Goal: Contribute content: Contribute content

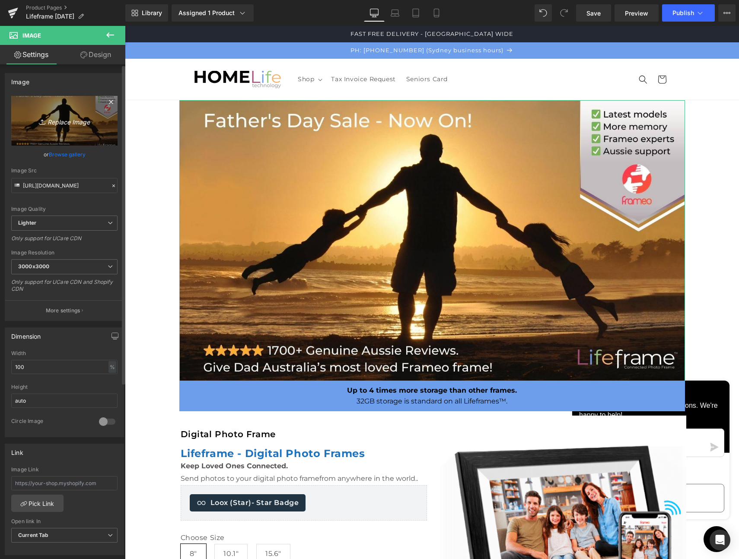
click at [57, 120] on icon "Replace Image" at bounding box center [64, 120] width 69 height 11
type input "C:\fakepath\[DATE] Lifeframe 2025.jpeg"
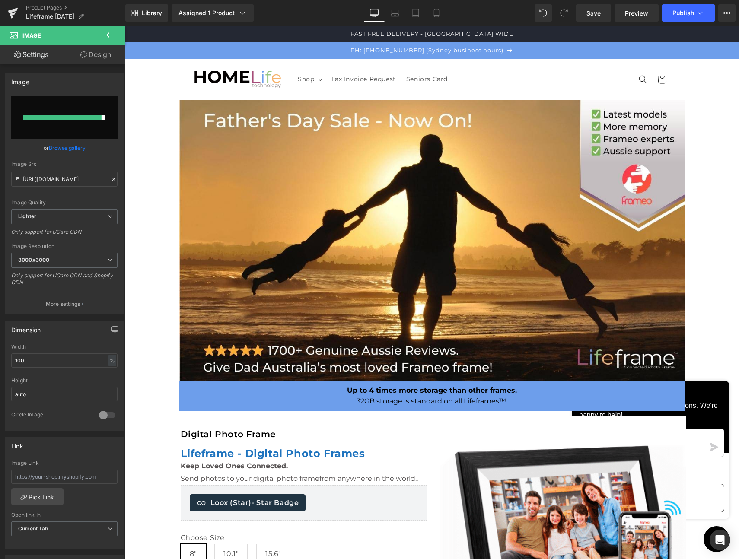
type input "[URL][DOMAIN_NAME]"
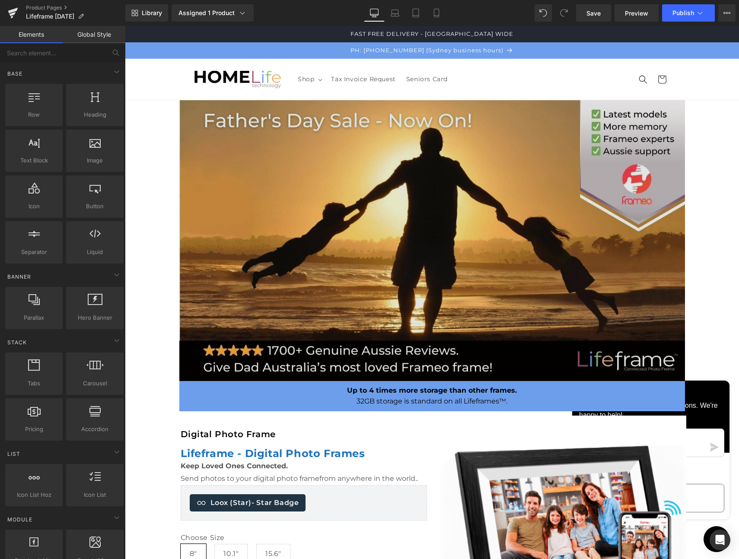
click at [361, 290] on img at bounding box center [432, 240] width 506 height 281
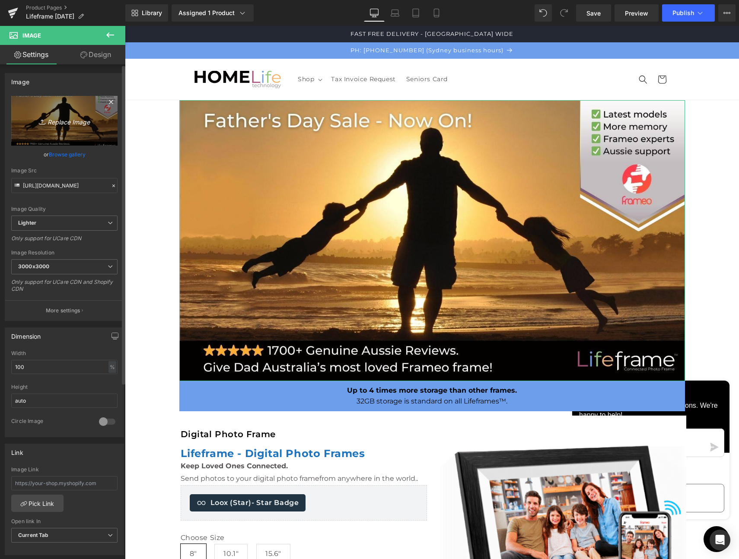
click at [70, 124] on icon "Replace Image" at bounding box center [64, 120] width 69 height 11
type input "C:\fakepath\[DATE] Lifeframe 2025.jpeg"
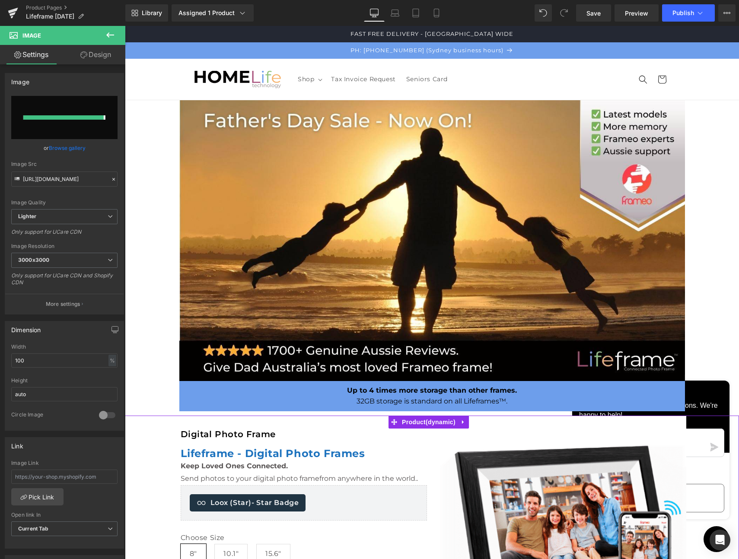
type input "[URL][DOMAIN_NAME]"
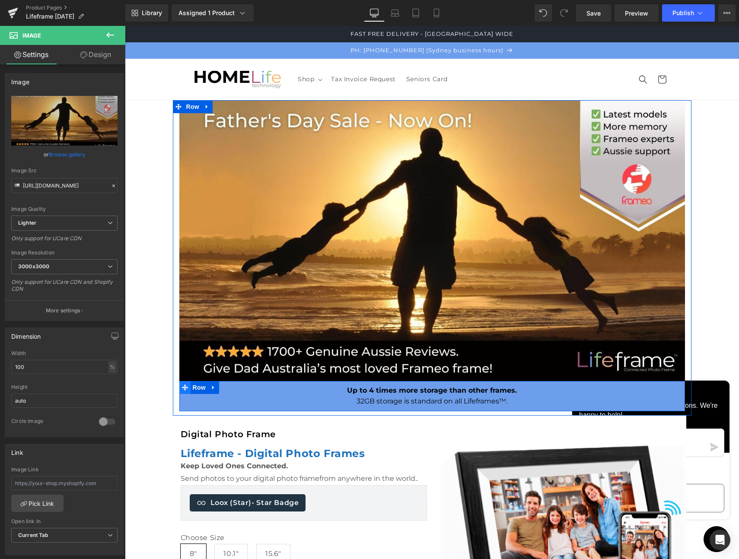
click at [182, 390] on icon at bounding box center [185, 388] width 6 height 6
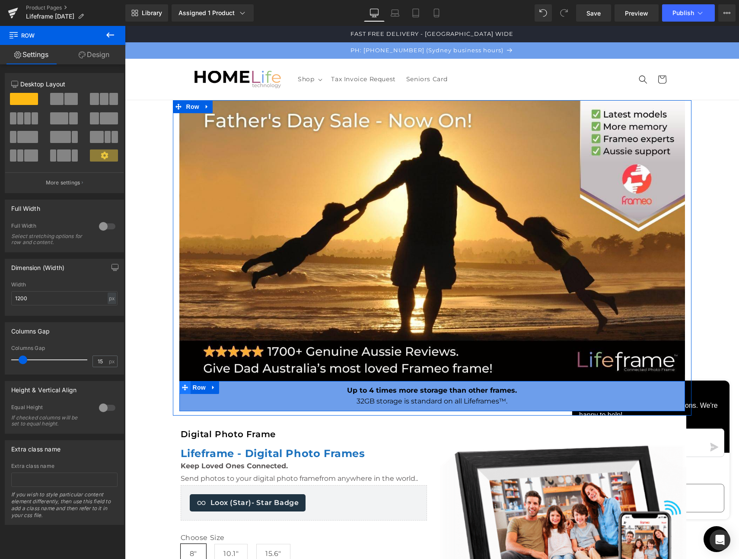
click at [183, 390] on icon at bounding box center [185, 388] width 6 height 6
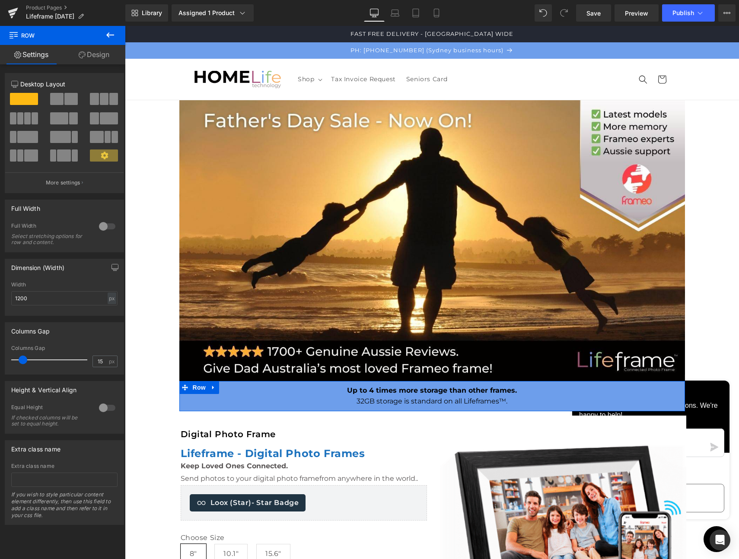
click at [98, 56] on link "Design" at bounding box center [94, 54] width 63 height 19
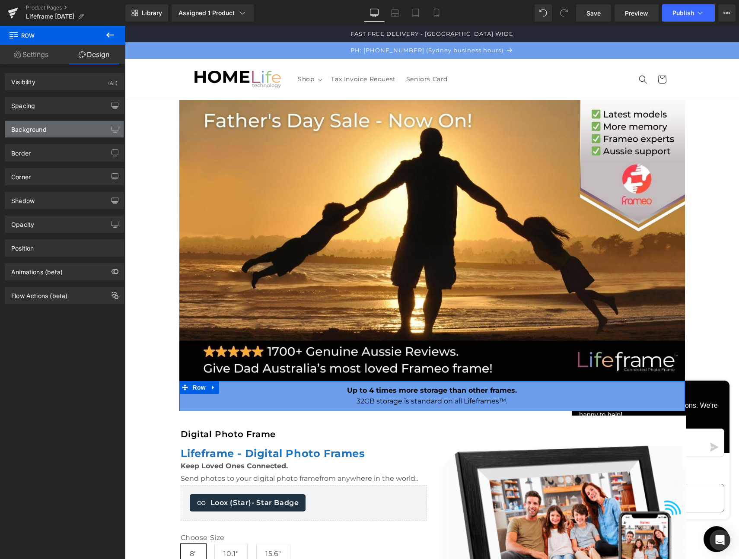
click at [40, 129] on div "Background" at bounding box center [28, 127] width 35 height 12
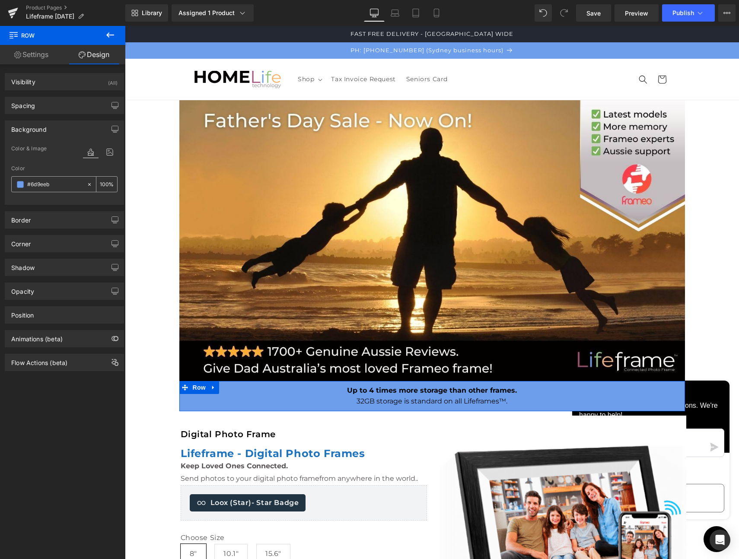
click at [22, 183] on span at bounding box center [20, 184] width 7 height 7
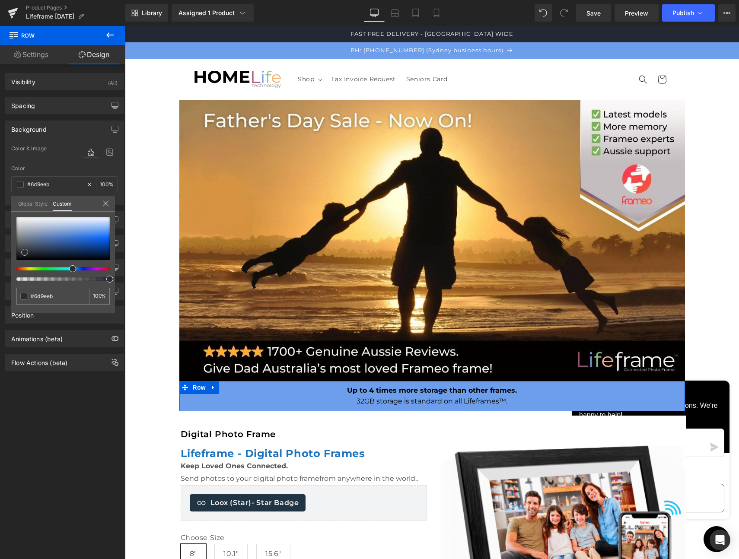
type input "#2b2f35"
type input "#25282c"
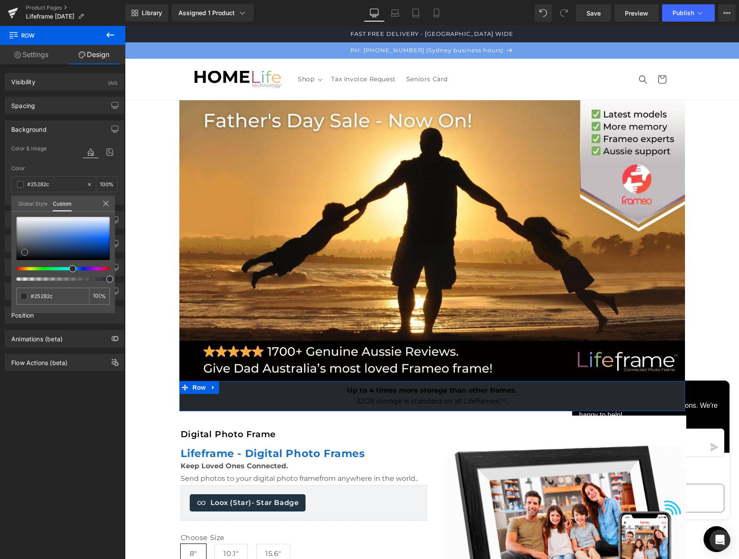
type input "#151618"
type input "#090a0a"
type input "#000000"
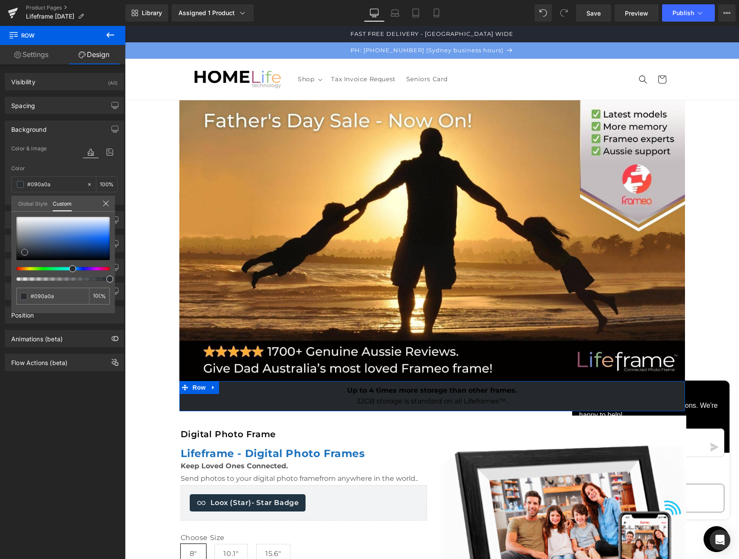
type input "#000000"
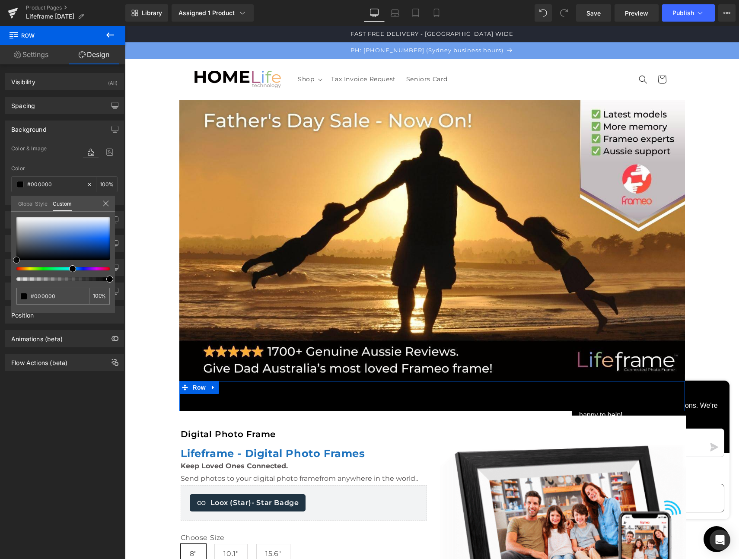
type input "#070707"
type input "#0c0c0c"
type input "#0e0f0f"
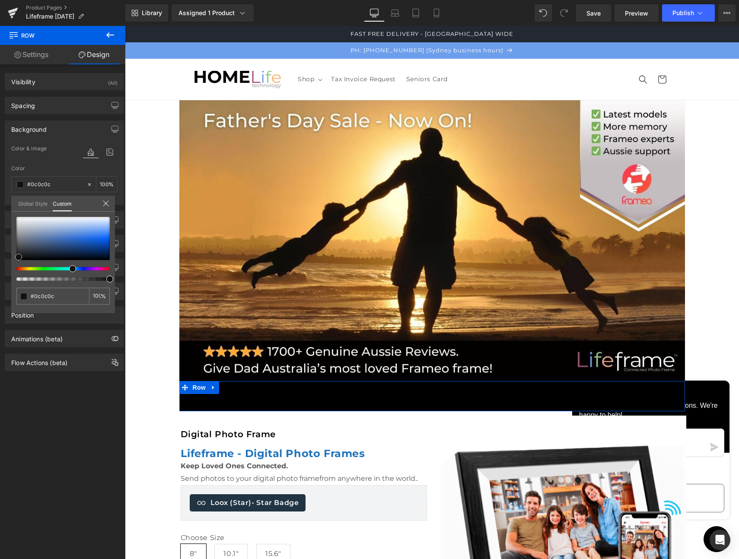
type input "#0e0f0f"
type input "#111212"
type input "#151818"
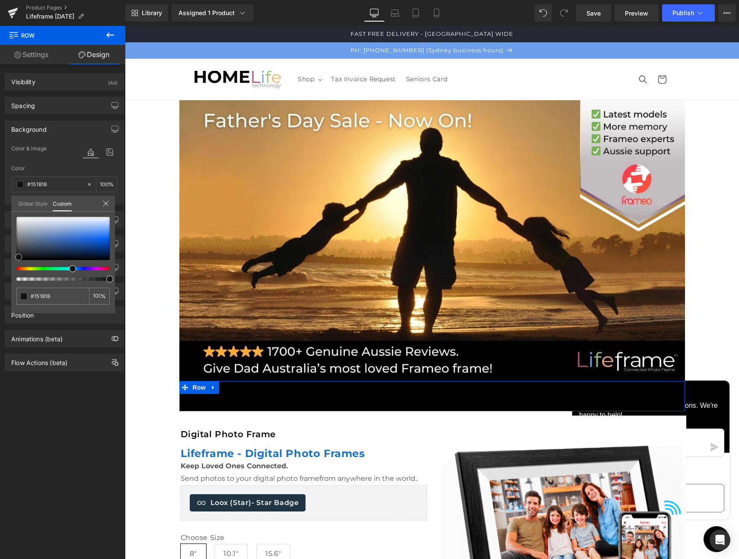
type input "#1f2222"
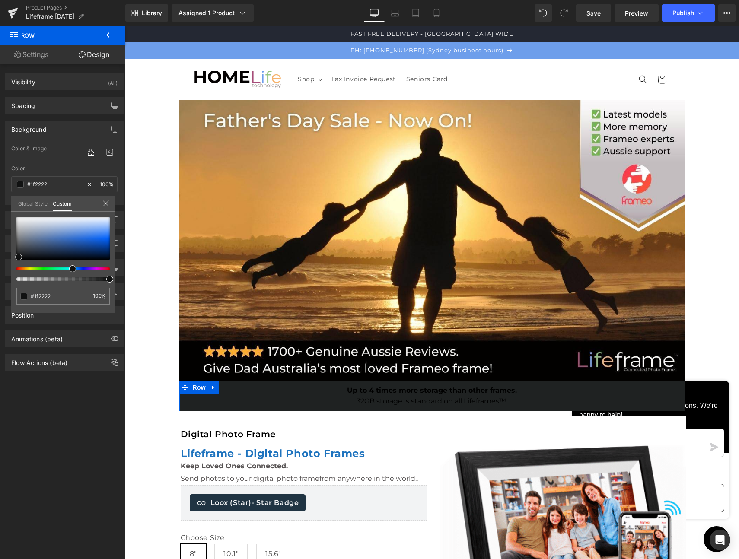
type input "#252b2b"
type input "#2c3434"
type input "#353f3f"
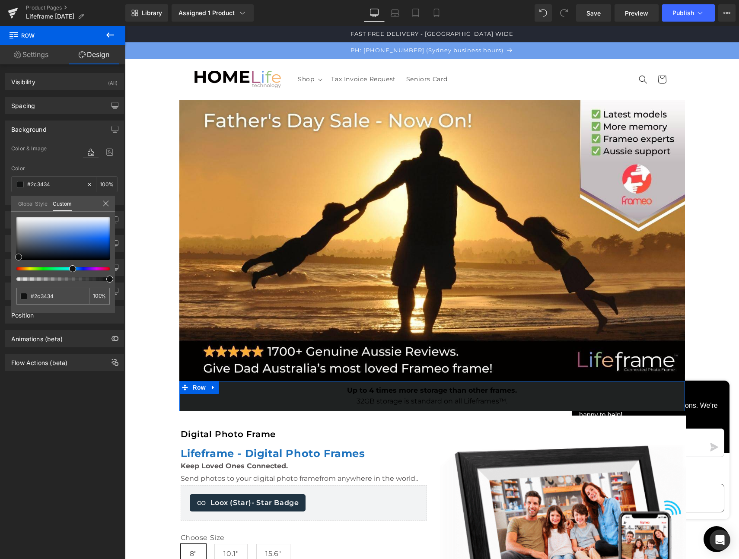
type input "#353f3f"
type input "#445454"
type input "#4f6363"
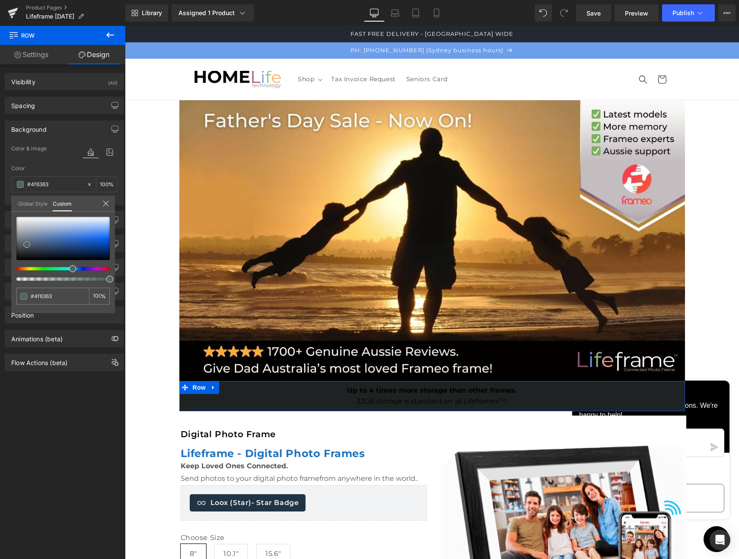
type input "#516565"
type input "#546767"
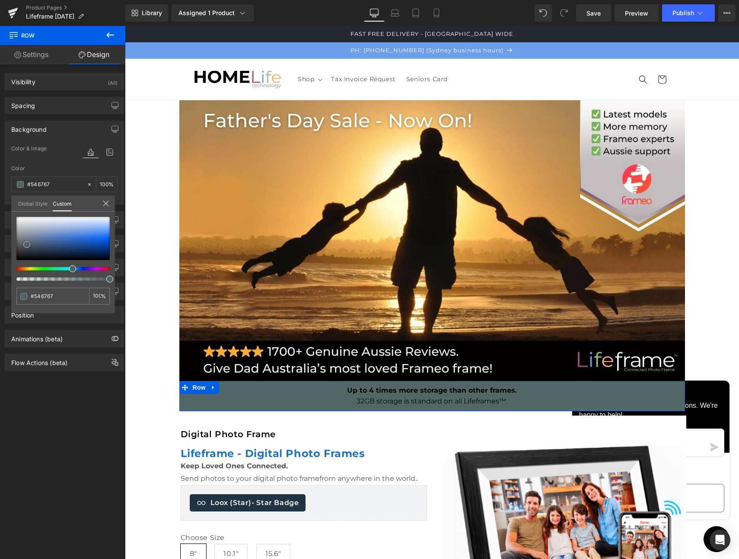
type input "#5b6b6b"
type input "#5c6a6a"
type input "#5e6d6d"
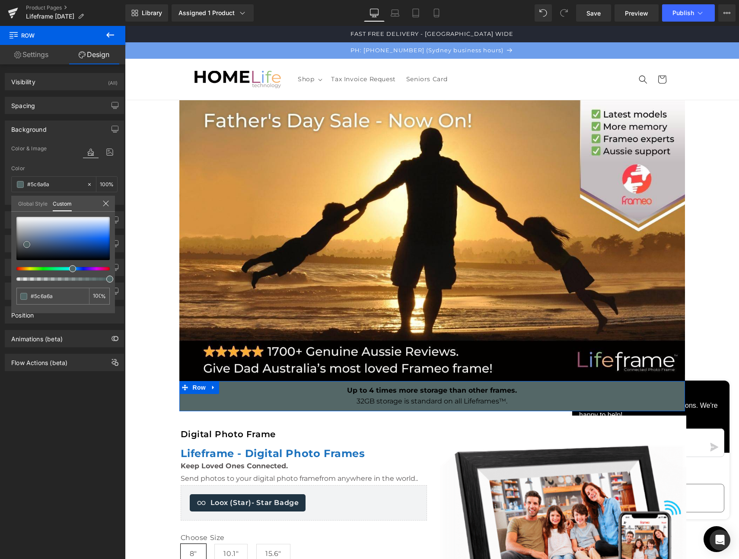
type input "#5e6d6d"
type input "#5f6c6c"
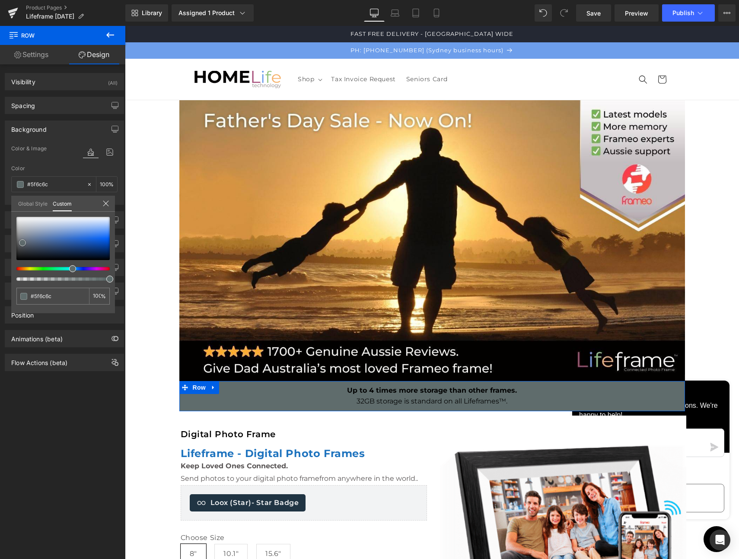
type input "#626e6e"
type input "#657070"
type input "#687373"
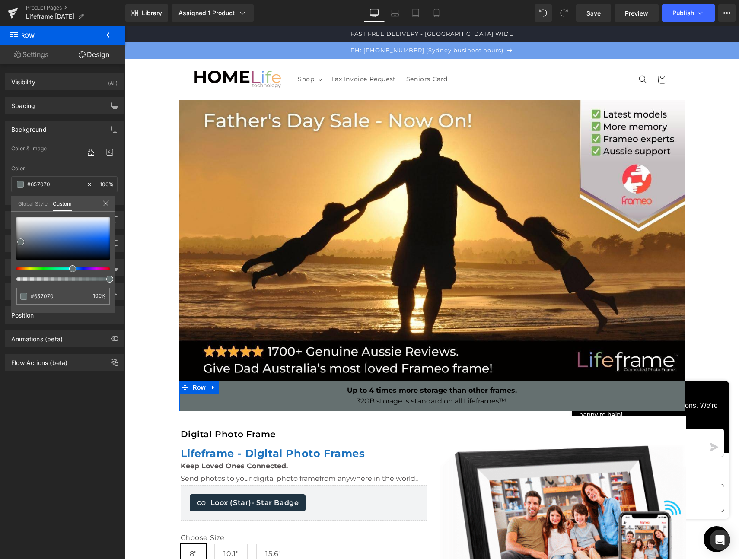
type input "#687373"
type input "#6a7575"
type input "#6d7878"
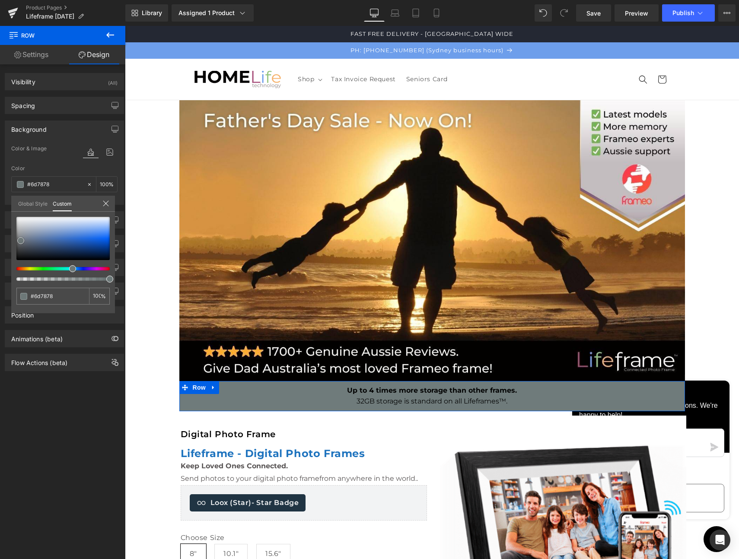
type input "#6f7b7b"
type input "#717d7d"
type input "#748080"
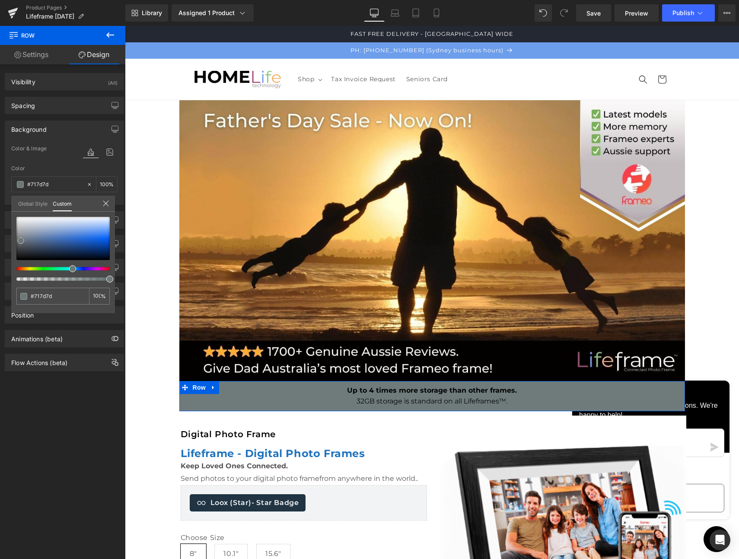
type input "#748080"
type input "#798585"
type input "#7b8888"
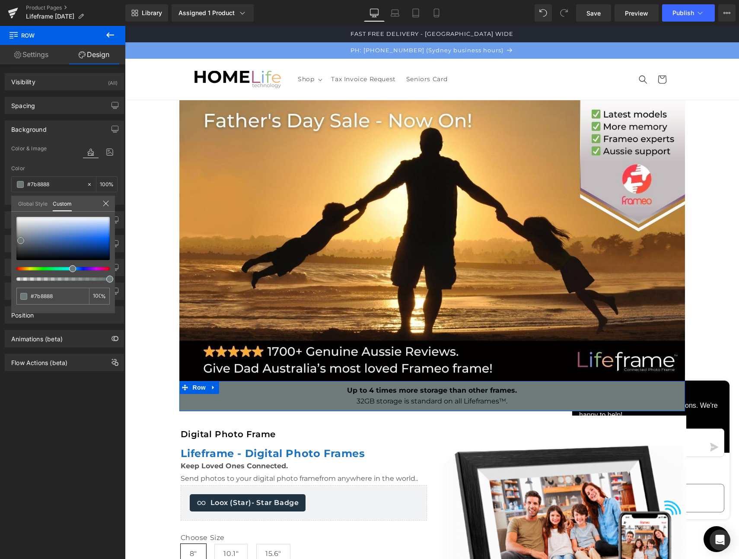
type input "#7e8a8a"
type input "#818d8d"
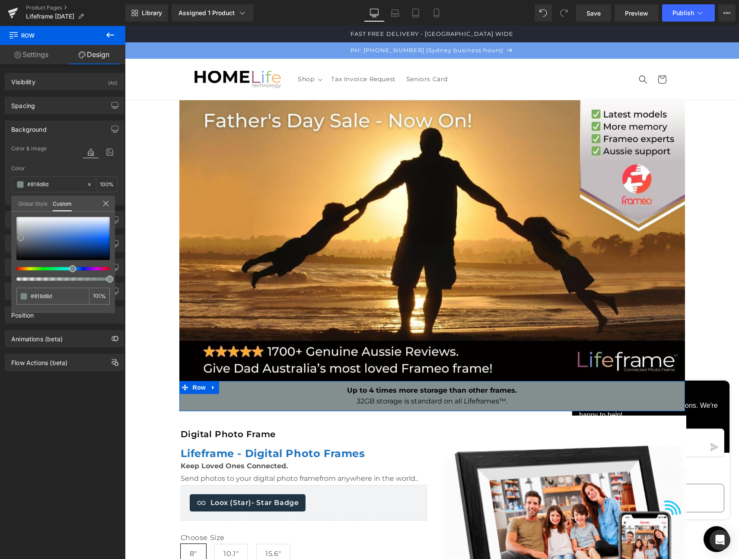
type input "#838f8f"
type input "#869191"
type input "#899494"
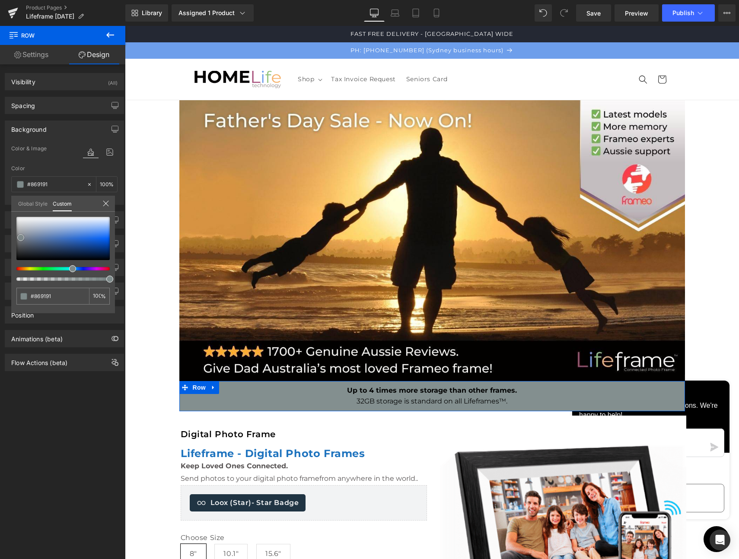
type input "#899494"
type input "#8b9696"
type input "#8c9595"
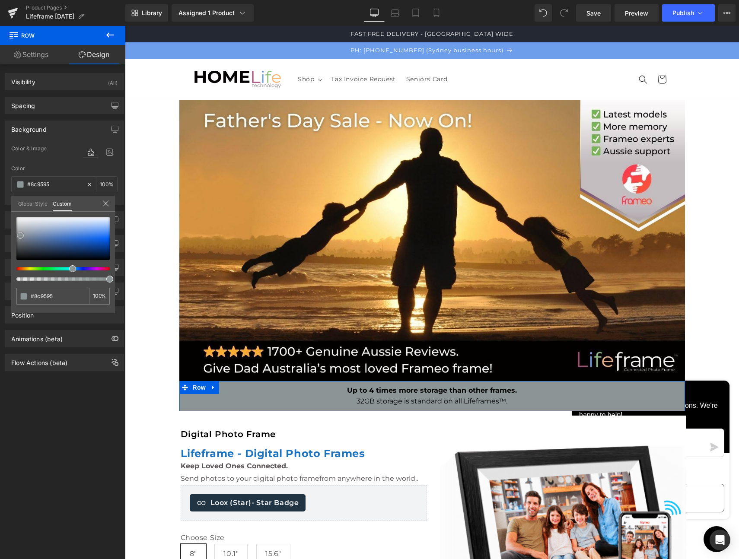
type input "#8f9898"
type input "#949d9d"
type input "#979f9f"
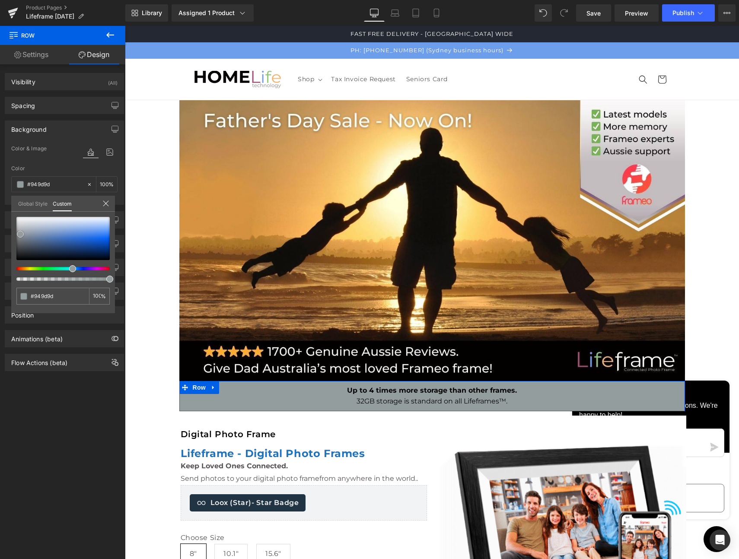
type input "#979f9f"
type input "#9fa6a6"
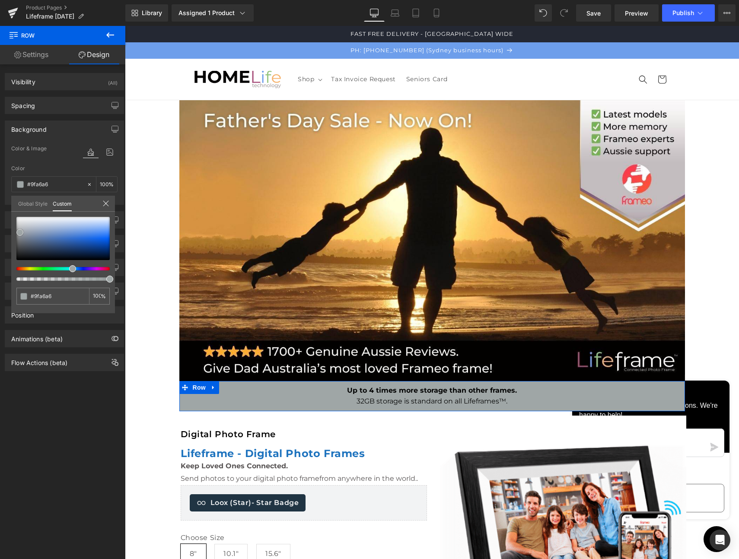
type input "#a2a9a9"
type input "#a4abab"
type input "#a7aeae"
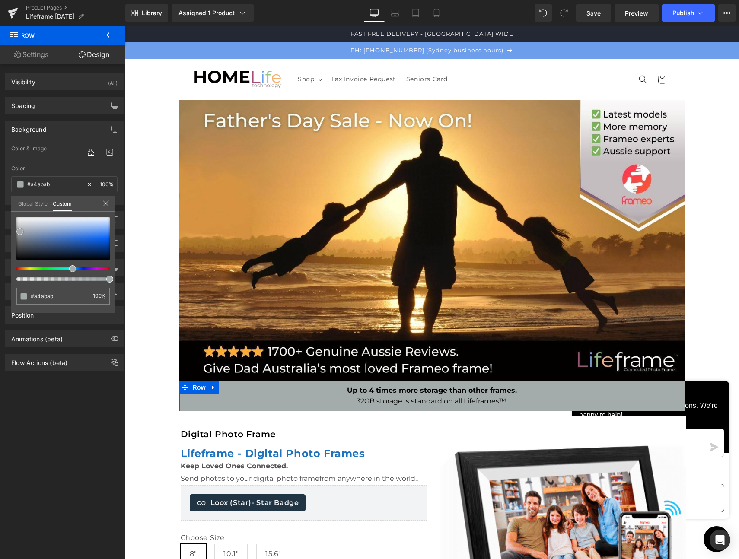
type input "#a7aeae"
type input "#a8adad"
type input "#aaafaf"
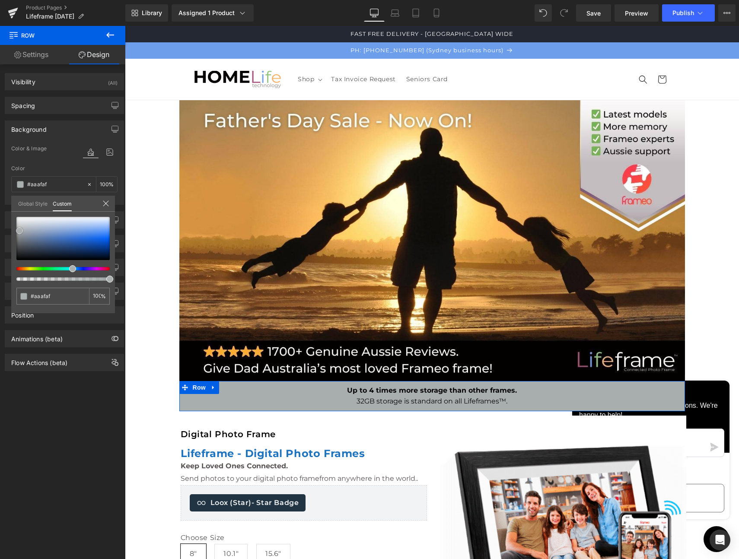
type input "#adb2b2"
type input "#b0b4b4"
type input "#b2b7b7"
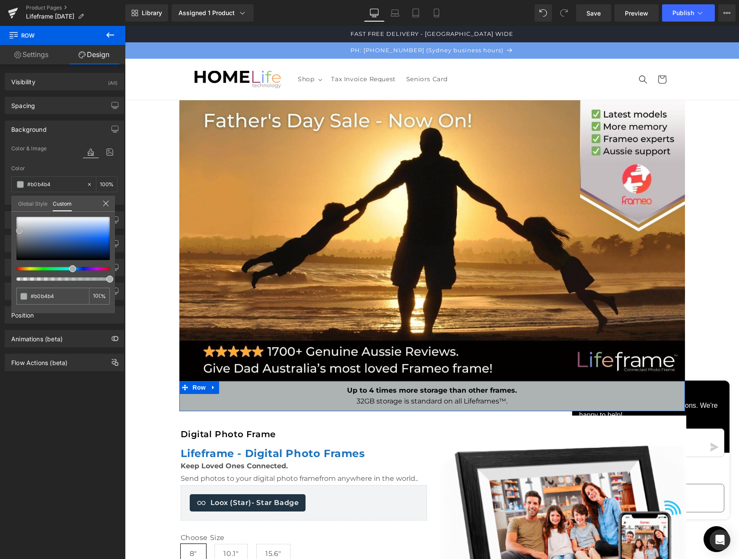
type input "#b2b7b7"
type input "#b5b9b9"
type input "#b8bbbb"
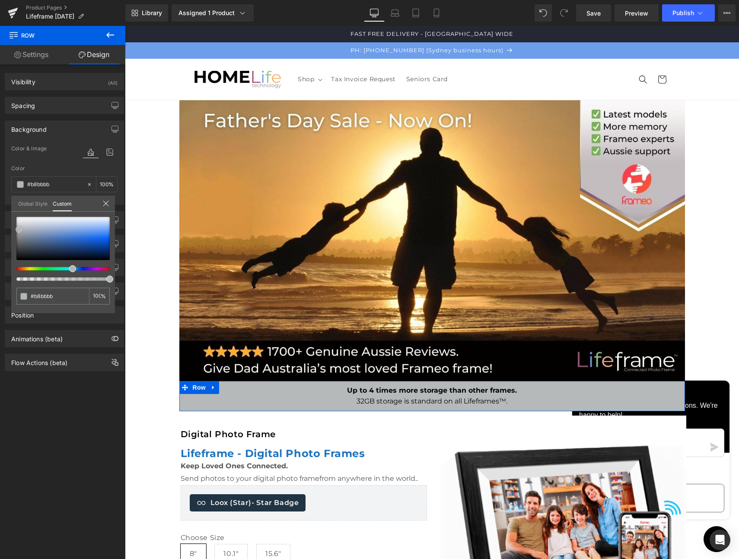
type input "#bbbebe"
type input "#bdc0c0"
type input "#c0c3c3"
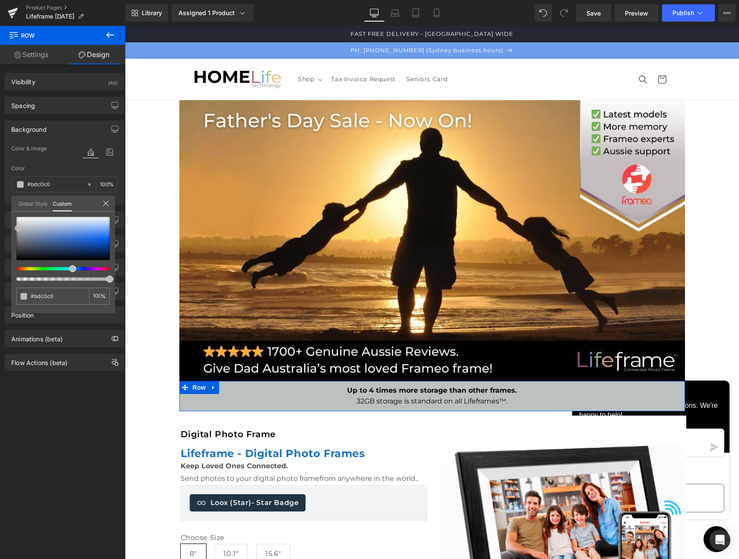
type input "#c0c3c3"
type input "#c3c5c5"
type input "#c3c4c4"
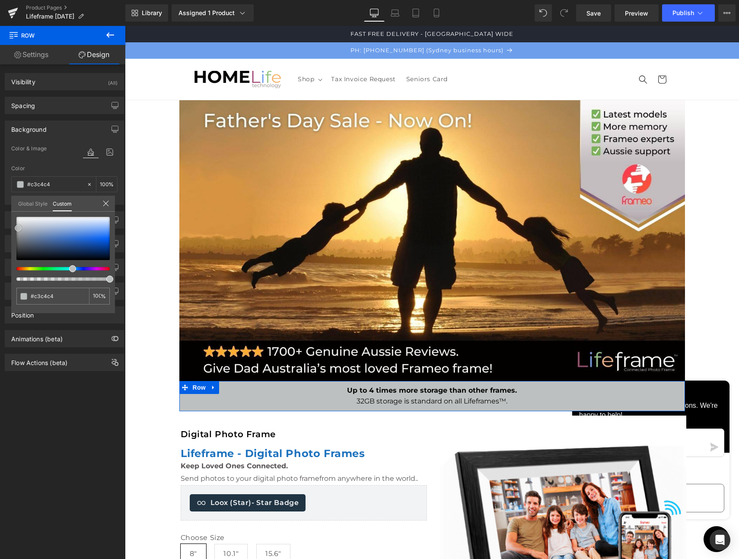
type input "#c6c7c7"
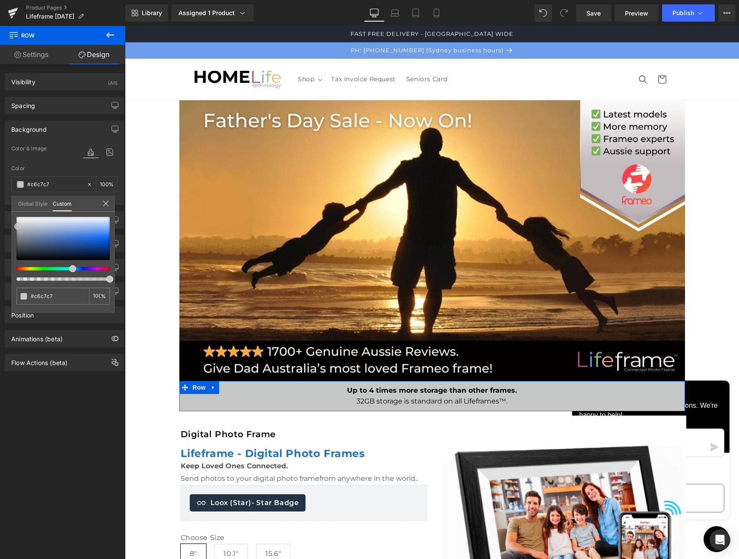
type input "#c8c9c9"
type input "#cbcccc"
type input "#cecece"
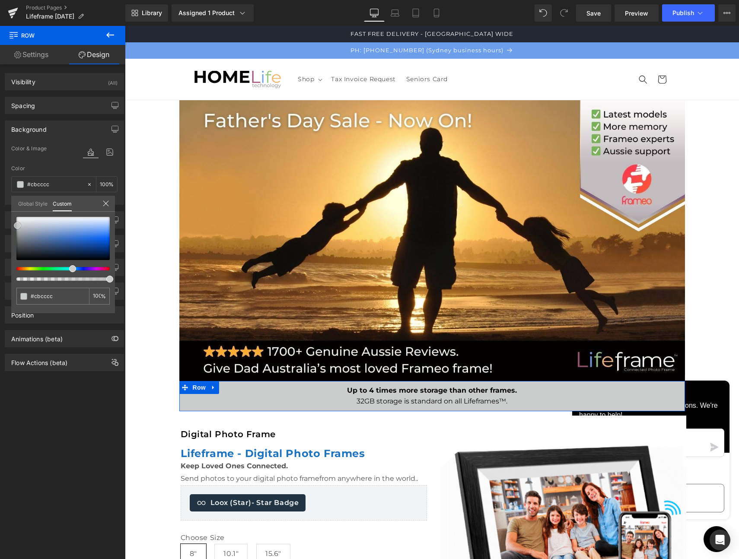
type input "#cecece"
type input "#d1d1d1"
type input "#d3d3d3"
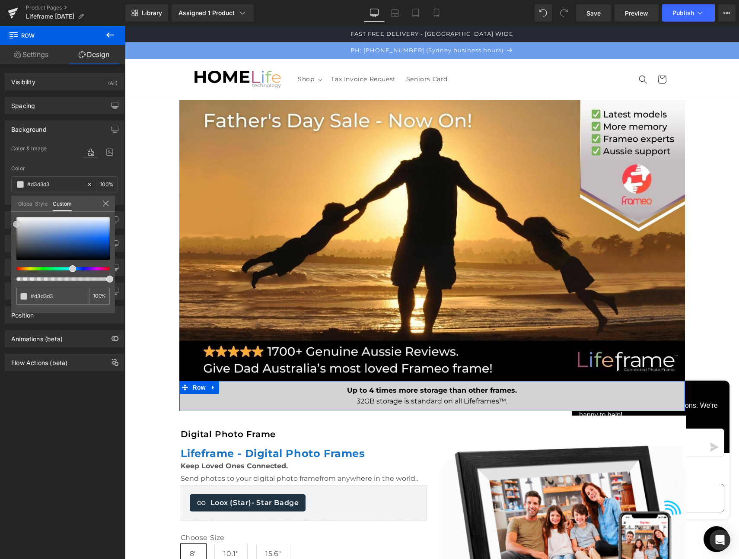
type input "#d1d1d1"
drag, startPoint x: 25, startPoint y: 252, endPoint x: 16, endPoint y: 225, distance: 28.9
click at [16, 225] on div at bounding box center [62, 238] width 93 height 43
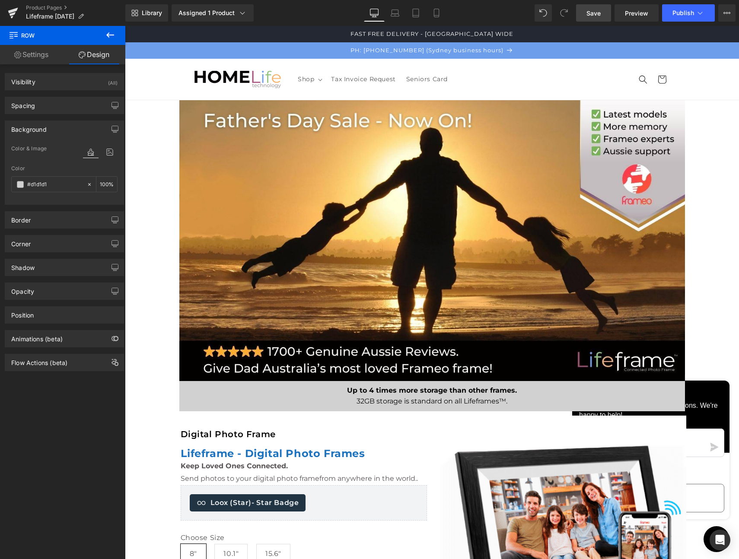
click at [592, 10] on span "Save" at bounding box center [594, 13] width 14 height 9
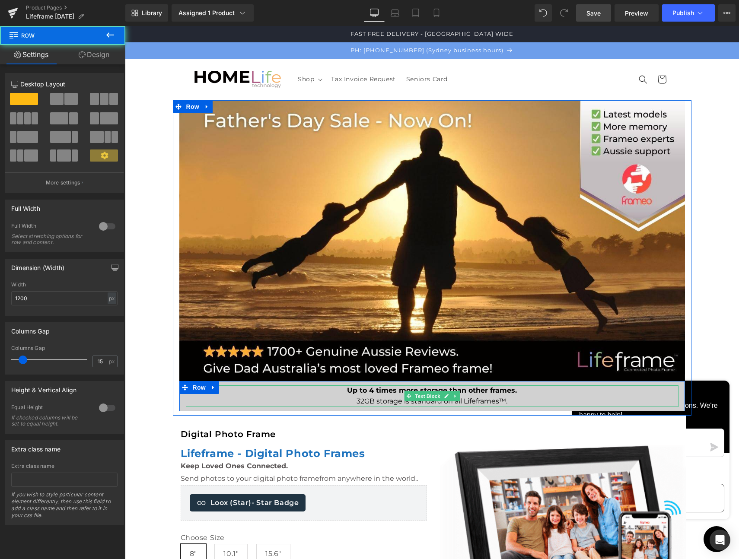
drag, startPoint x: 675, startPoint y: 396, endPoint x: 555, endPoint y: 398, distance: 119.8
click at [555, 398] on div "Up to 4 times more storage than other frames. 32GB storage is standard on all L…" at bounding box center [432, 397] width 506 height 22
click at [370, 396] on p "32GB storage is standard on all Lifeframes™." at bounding box center [432, 401] width 493 height 11
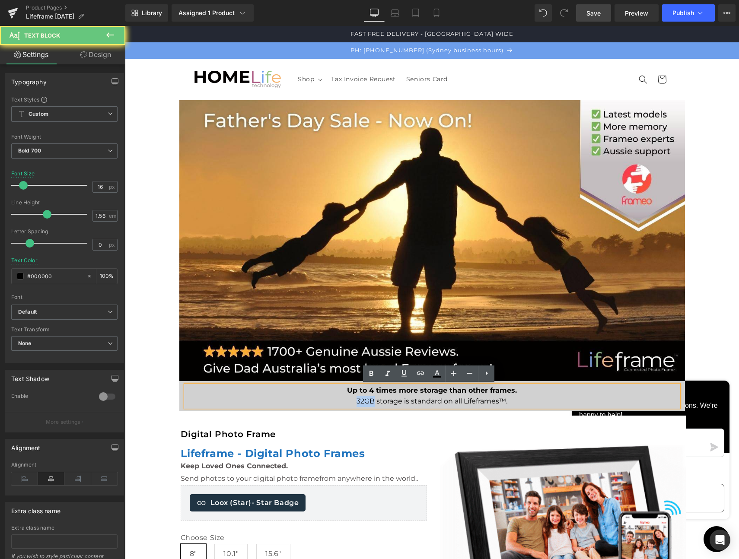
click at [370, 396] on p "32GB storage is standard on all Lifeframes™." at bounding box center [432, 401] width 493 height 11
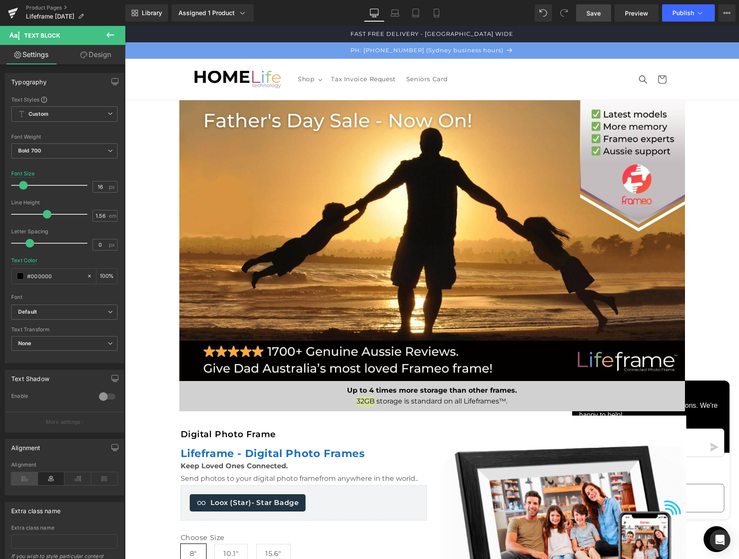
click at [28, 481] on icon at bounding box center [24, 478] width 27 height 13
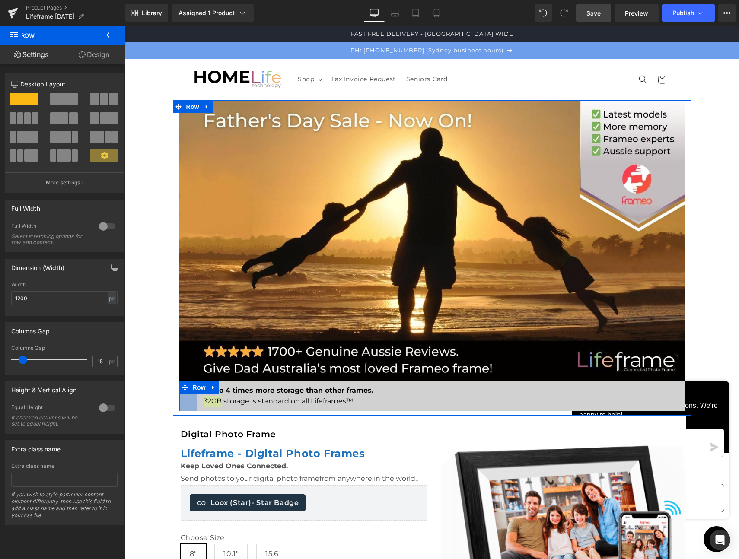
drag, startPoint x: 177, startPoint y: 398, endPoint x: 195, endPoint y: 398, distance: 17.7
click at [195, 398] on div "Up to 4 times more storage than other frames. 32GB storage is standard on all L…" at bounding box center [432, 396] width 506 height 30
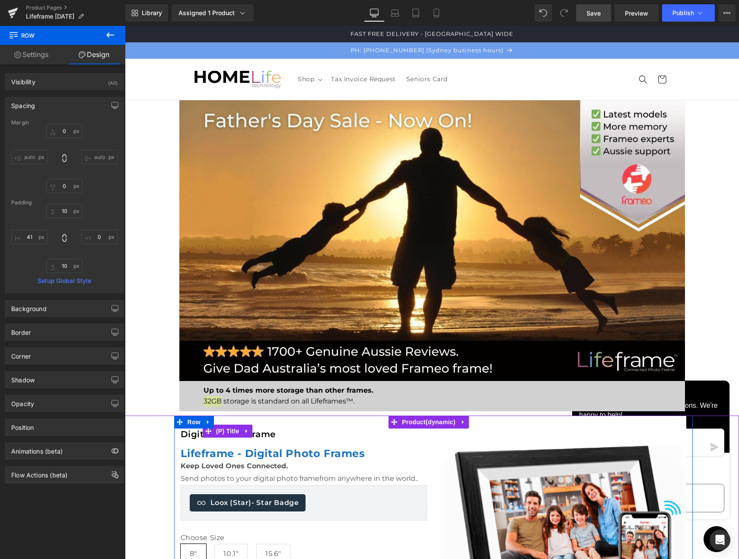
type input "0"
type input "10"
type input "0"
type input "10"
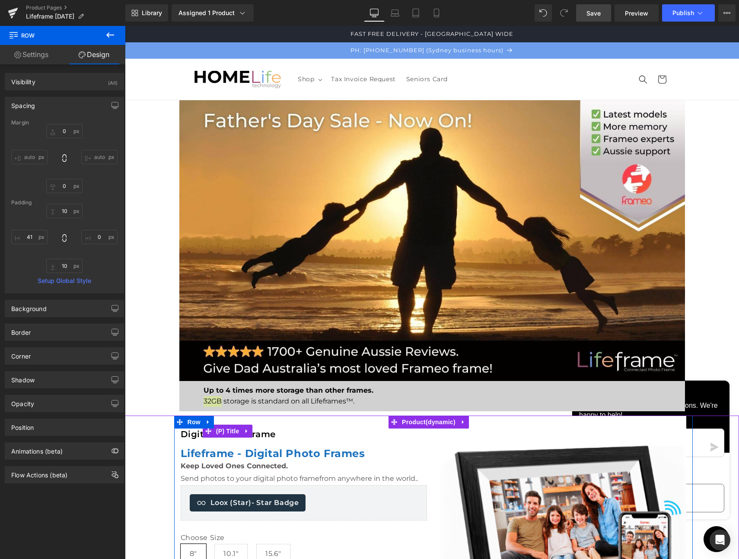
type input "7"
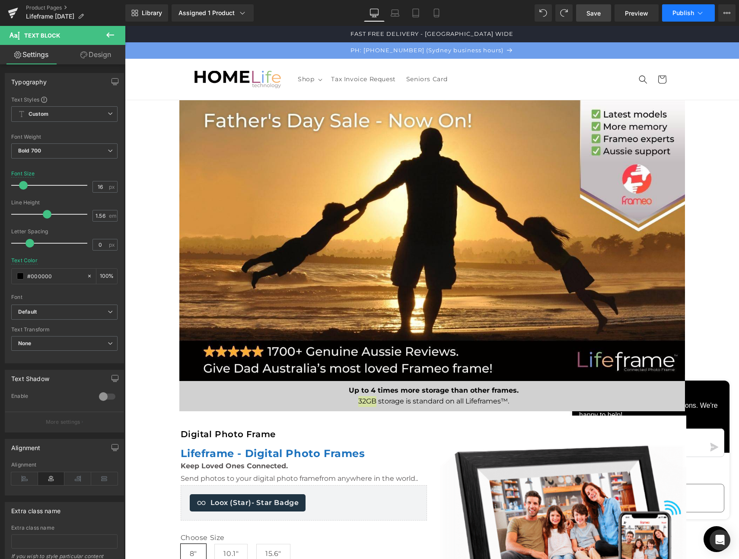
click at [677, 14] on span "Publish" at bounding box center [684, 13] width 22 height 7
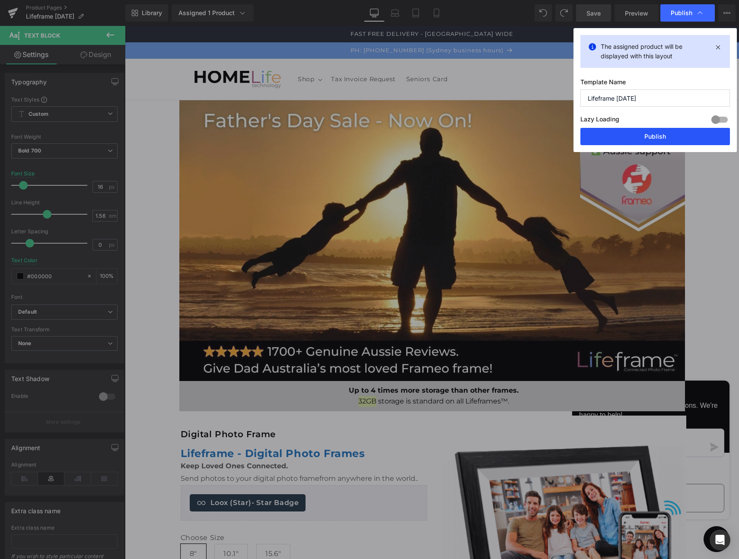
click at [653, 135] on button "Publish" at bounding box center [656, 136] width 150 height 17
